Goal: Task Accomplishment & Management: Use online tool/utility

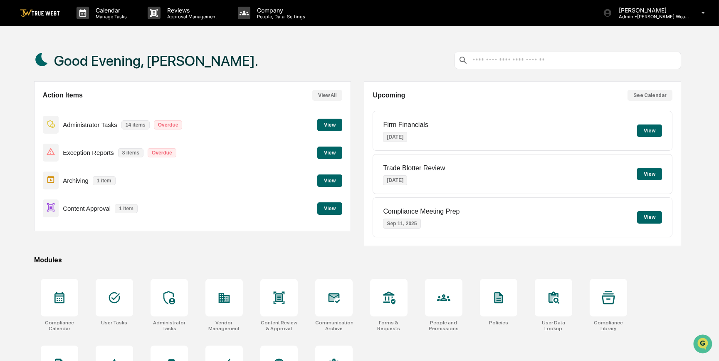
click at [324, 210] on button "View" at bounding box center [329, 208] width 25 height 12
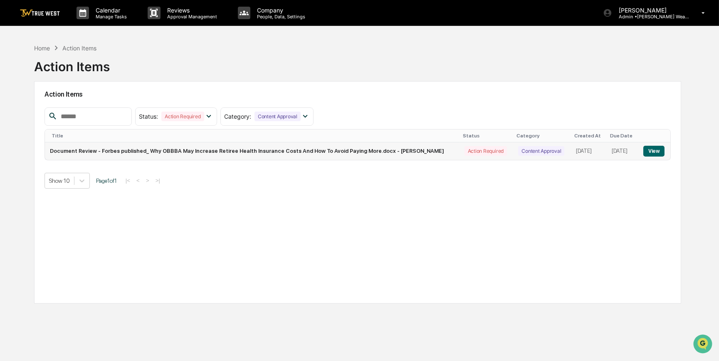
click at [656, 151] on button "View" at bounding box center [654, 151] width 21 height 11
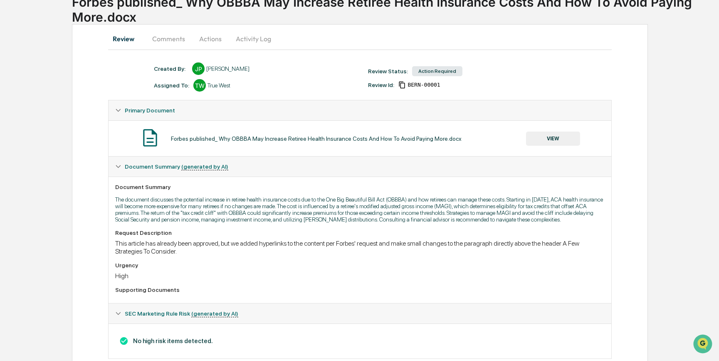
scroll to position [75, 0]
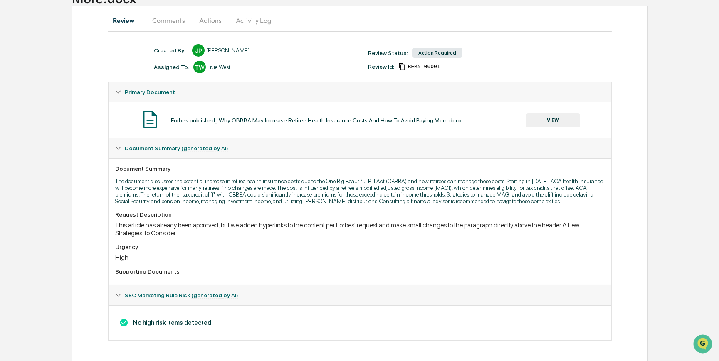
click at [547, 124] on button "VIEW" at bounding box center [553, 120] width 54 height 14
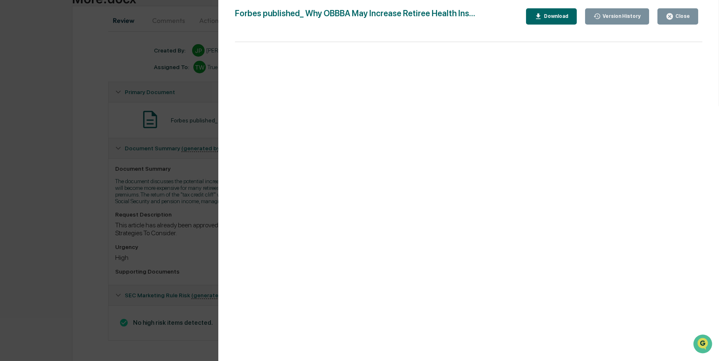
click at [199, 250] on div "Version History [DATE] 05:22 PM [PERSON_NAME] [PERSON_NAME] published_ Why OBBB…" at bounding box center [359, 180] width 719 height 361
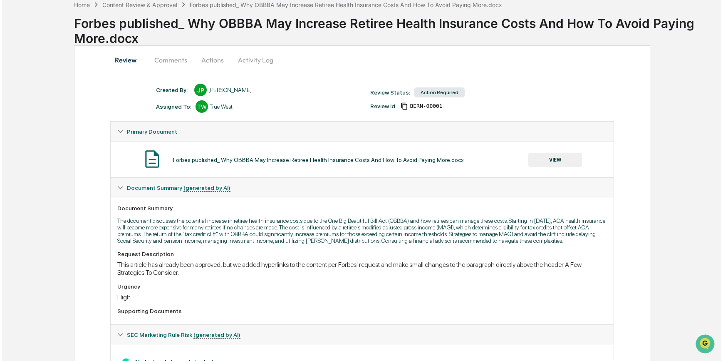
scroll to position [0, 0]
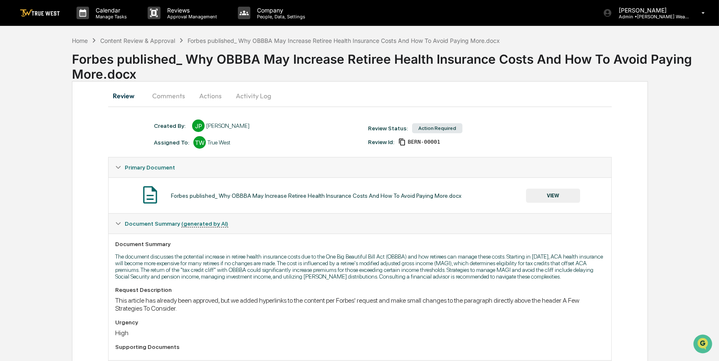
click at [210, 97] on button "Actions" at bounding box center [210, 96] width 37 height 20
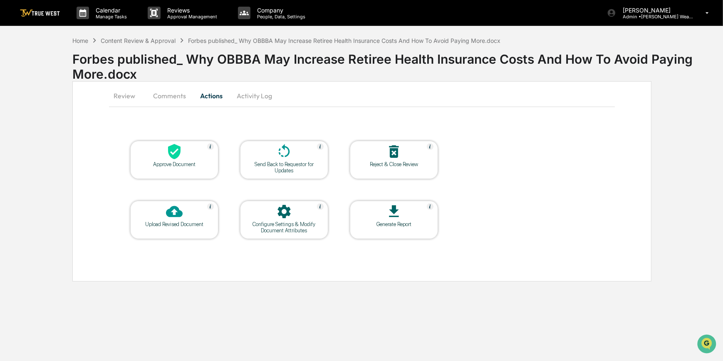
click at [195, 158] on div at bounding box center [174, 152] width 83 height 18
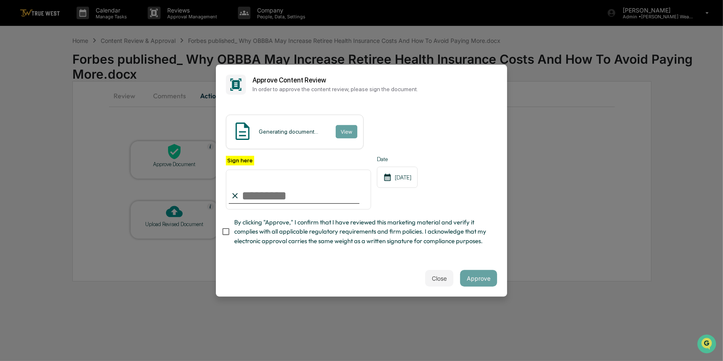
click at [257, 191] on input "Sign here" at bounding box center [298, 189] width 145 height 40
type input "*********"
click at [347, 127] on button "View" at bounding box center [346, 131] width 22 height 13
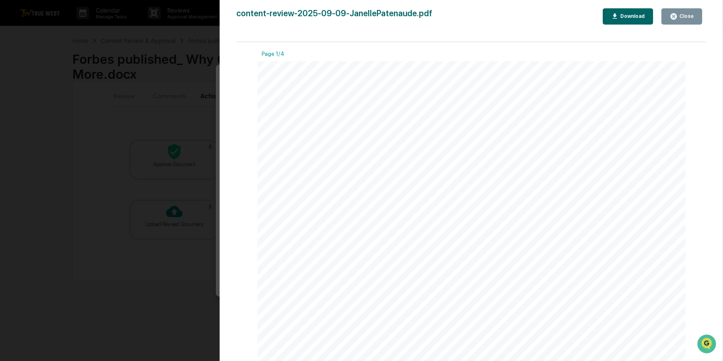
click at [188, 102] on div "Version History [DATE] 10:05 PM [PERSON_NAME] content-review-2025-09-09-Janelle…" at bounding box center [361, 180] width 723 height 361
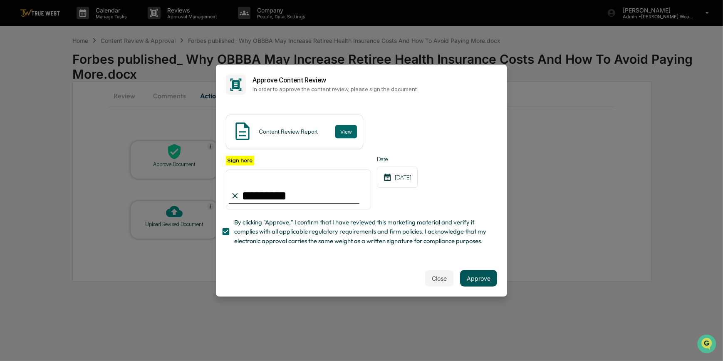
click at [478, 280] on button "Approve" at bounding box center [478, 278] width 37 height 17
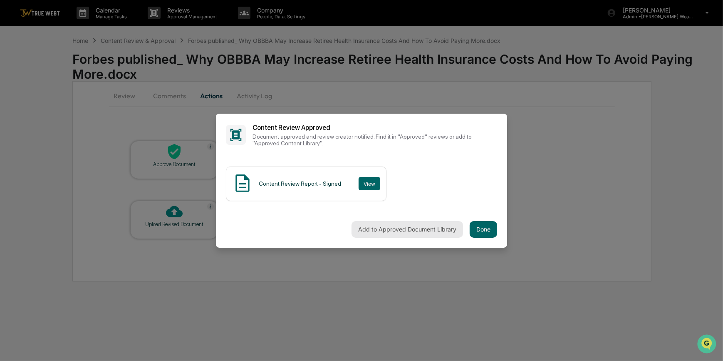
click at [407, 233] on button "Add to Approved Document Library" at bounding box center [407, 229] width 111 height 17
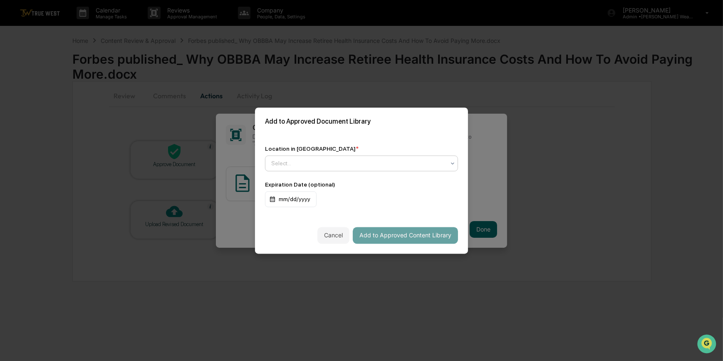
click at [287, 164] on div at bounding box center [358, 163] width 174 height 8
click at [339, 130] on div "Add to Approved Document Library" at bounding box center [361, 121] width 213 height 28
click at [285, 166] on div at bounding box center [358, 163] width 174 height 8
click at [355, 137] on div "Location in Library * Use Up and Down to choose options, press Enter to select …" at bounding box center [361, 176] width 213 height 82
click at [280, 164] on div at bounding box center [358, 163] width 174 height 8
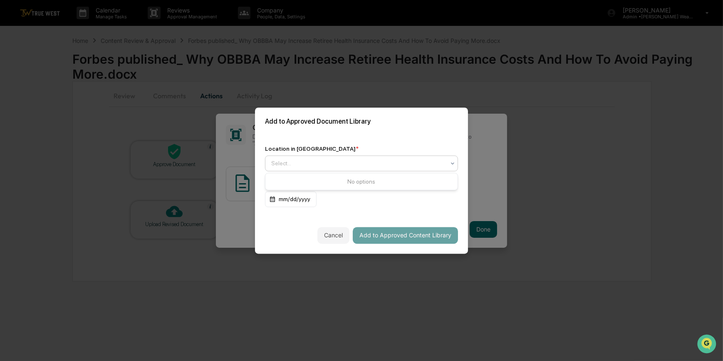
click at [353, 141] on div "Location in Library * Use Up and Down to choose options, press Enter to select …" at bounding box center [361, 176] width 213 height 82
click at [295, 161] on div at bounding box center [358, 163] width 174 height 8
click at [352, 141] on div "Location in Library * Use Up and Down to choose options, press Enter to select …" at bounding box center [361, 176] width 213 height 82
click at [285, 163] on div at bounding box center [358, 163] width 174 height 8
click at [334, 144] on div "Location in Library * Use Up and Down to choose options, press Enter to select …" at bounding box center [361, 176] width 213 height 82
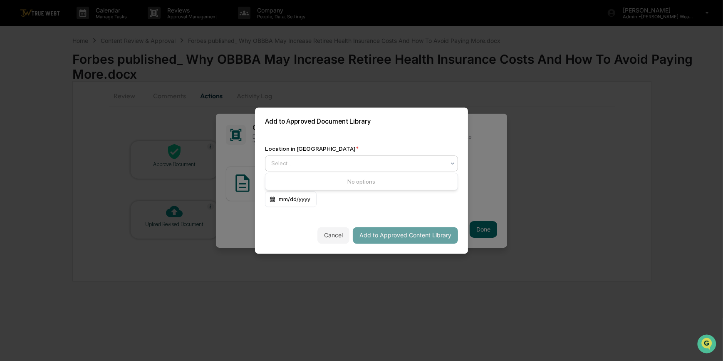
click at [276, 162] on div at bounding box center [358, 163] width 174 height 8
click at [363, 144] on div "Location in Library * Use Up and Down to choose options, press Enter to select …" at bounding box center [361, 176] width 213 height 82
click at [273, 164] on div at bounding box center [358, 163] width 174 height 8
click at [357, 145] on div "Location in Library *" at bounding box center [361, 148] width 193 height 7
click at [284, 164] on div at bounding box center [358, 163] width 174 height 8
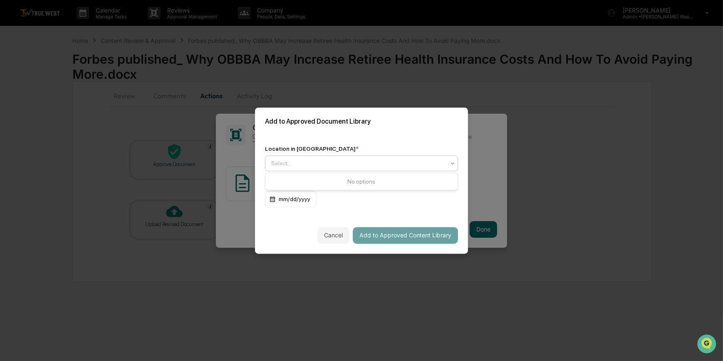
click at [360, 145] on div "Location in Library *" at bounding box center [361, 148] width 193 height 7
click at [301, 164] on div at bounding box center [358, 163] width 174 height 8
click at [327, 140] on div "Location in Library * Use Up and Down to choose options, press Enter to select …" at bounding box center [361, 176] width 213 height 82
click at [284, 164] on div at bounding box center [358, 163] width 174 height 8
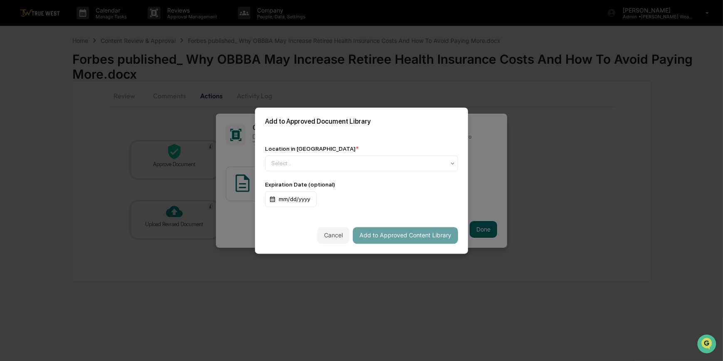
click at [352, 138] on div "Location in Library * Select... Expiration Date (optional) mm/dd/yyyy" at bounding box center [361, 176] width 213 height 82
click at [308, 165] on div at bounding box center [358, 163] width 174 height 8
click at [336, 135] on div "Location in Library * Use Up and Down to choose options, press Enter to select …" at bounding box center [361, 176] width 213 height 82
click at [309, 159] on div at bounding box center [358, 163] width 174 height 8
click at [307, 186] on div "Approved Content Library" at bounding box center [361, 183] width 192 height 17
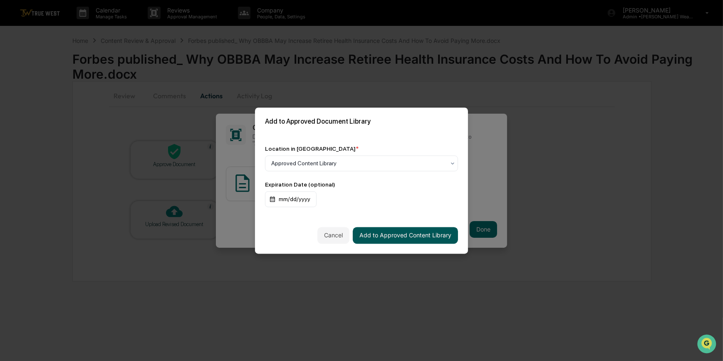
click at [409, 237] on button "Add to Approved Content Library" at bounding box center [405, 235] width 105 height 17
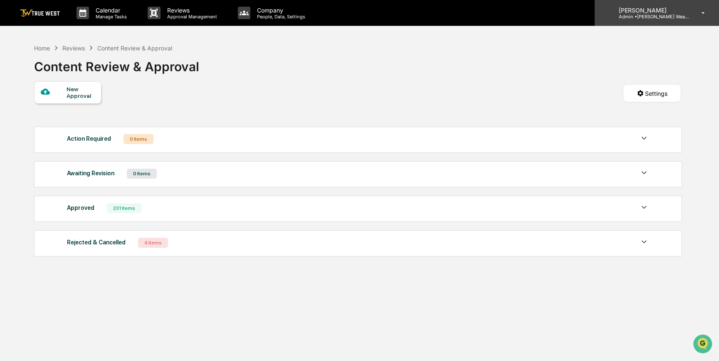
click at [656, 8] on p "[PERSON_NAME]" at bounding box center [650, 10] width 77 height 7
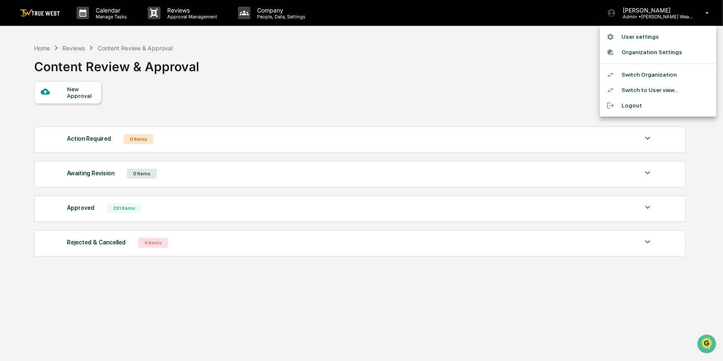
click at [631, 71] on li "Switch Organization" at bounding box center [658, 74] width 116 height 15
